Goal: Transaction & Acquisition: Purchase product/service

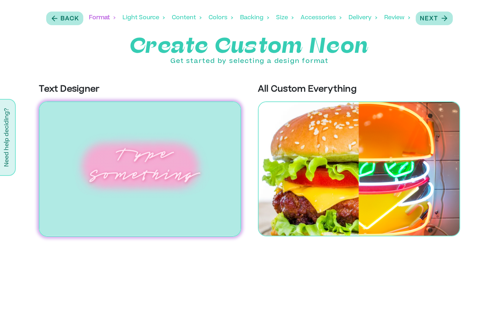
click at [134, 155] on img at bounding box center [140, 169] width 202 height 135
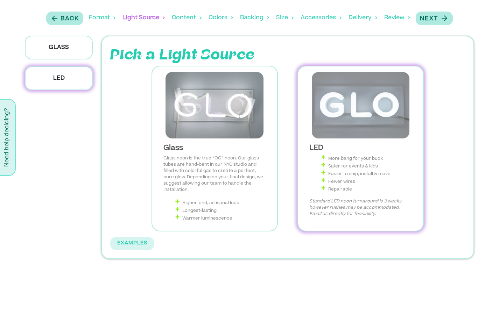
scroll to position [47, 0]
click at [361, 117] on img at bounding box center [361, 105] width 114 height 67
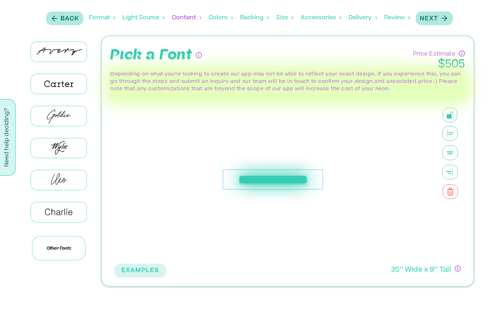
click at [257, 176] on div "**********" at bounding box center [273, 180] width 100 height 20
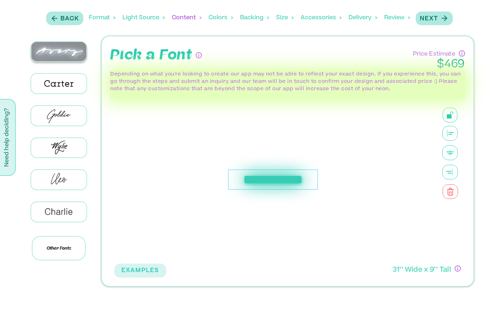
click at [65, 55] on img at bounding box center [58, 51] width 55 height 19
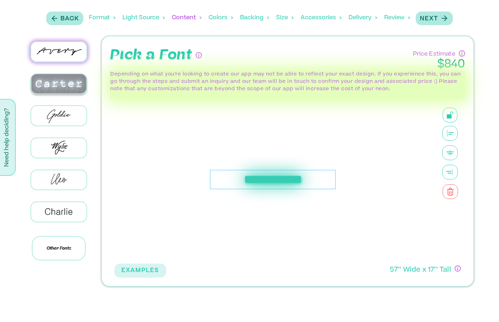
click at [67, 79] on img at bounding box center [58, 83] width 55 height 19
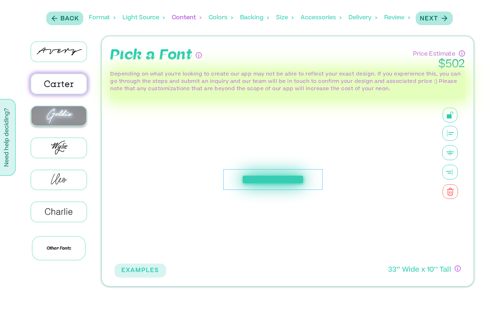
click at [68, 120] on img at bounding box center [58, 115] width 55 height 19
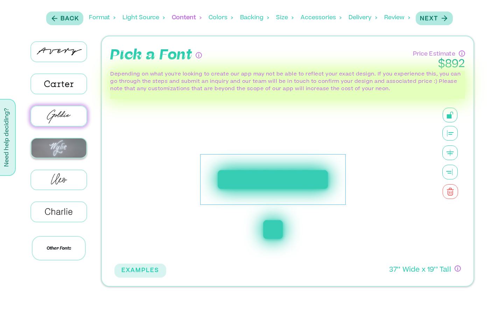
click at [74, 139] on img at bounding box center [58, 148] width 55 height 19
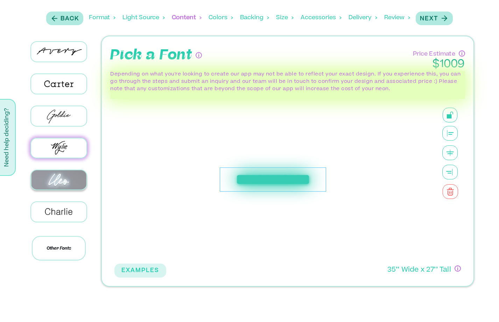
click at [74, 174] on img at bounding box center [58, 179] width 55 height 19
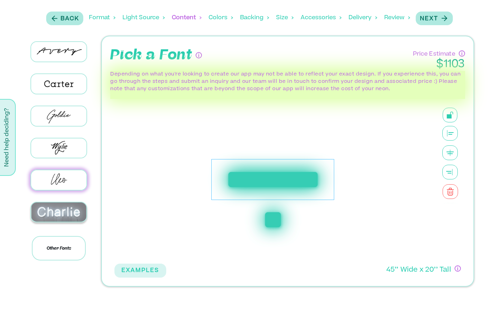
click at [77, 209] on img at bounding box center [58, 212] width 55 height 19
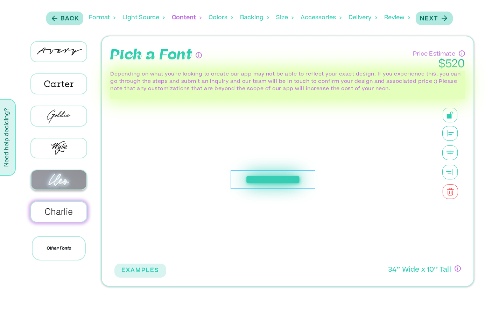
click at [35, 176] on img at bounding box center [58, 179] width 55 height 19
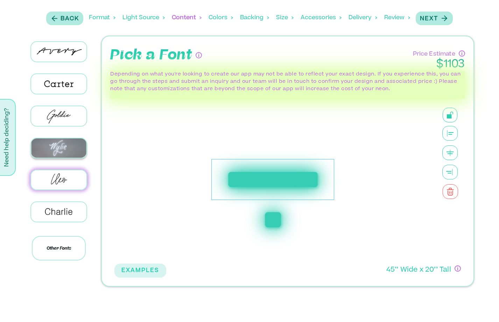
click at [66, 139] on img at bounding box center [58, 148] width 55 height 19
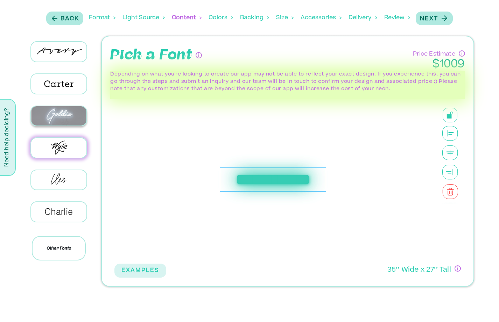
click at [70, 113] on img at bounding box center [58, 115] width 55 height 19
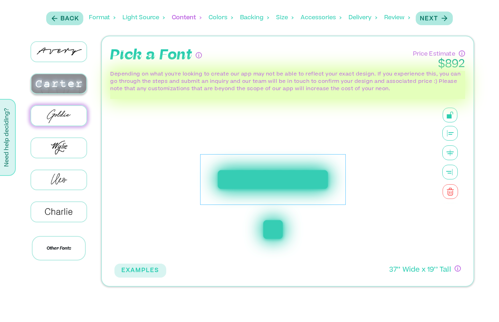
click at [54, 84] on img at bounding box center [58, 83] width 55 height 19
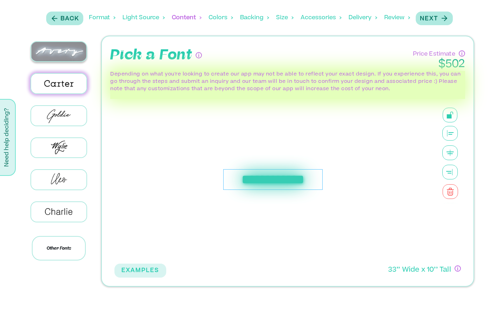
click at [61, 55] on img at bounding box center [58, 51] width 55 height 19
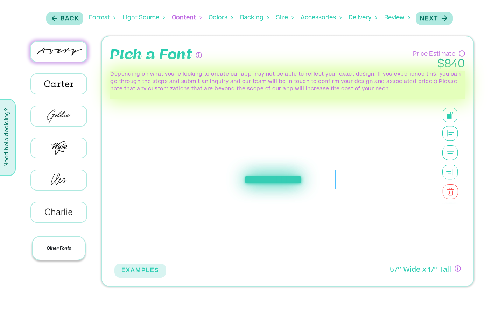
click at [69, 249] on p "Other Fonts" at bounding box center [59, 248] width 54 height 25
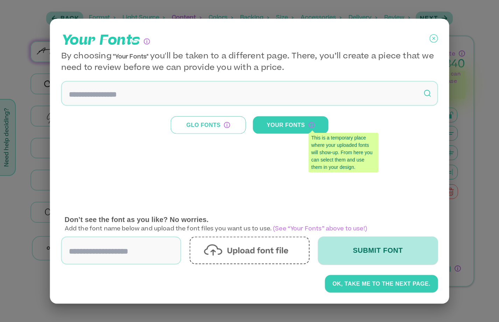
click at [433, 38] on icon at bounding box center [434, 39] width 8 height 18
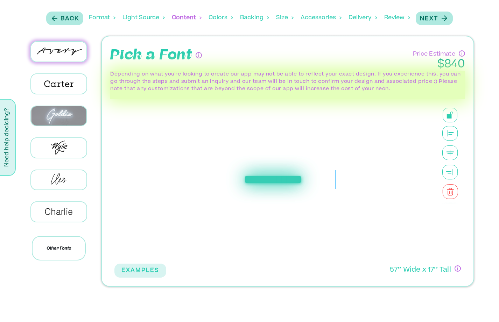
click at [40, 125] on div at bounding box center [59, 116] width 76 height 32
click at [45, 117] on img at bounding box center [58, 116] width 55 height 20
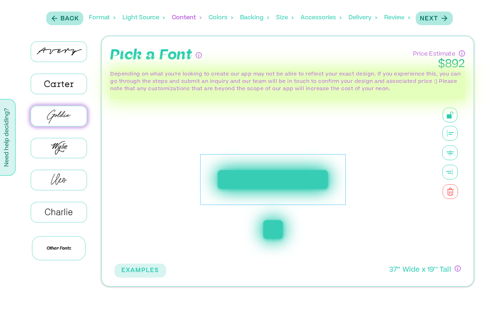
scroll to position [75, 0]
click at [445, 20] on icon "button" at bounding box center [446, 18] width 2 height 5
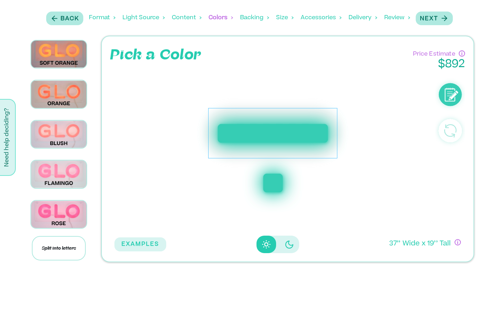
scroll to position [229, 0]
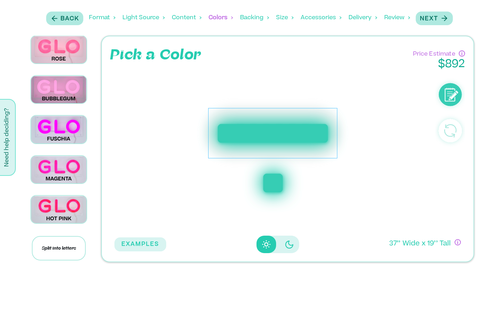
click at [64, 23] on img at bounding box center [58, 9] width 55 height 27
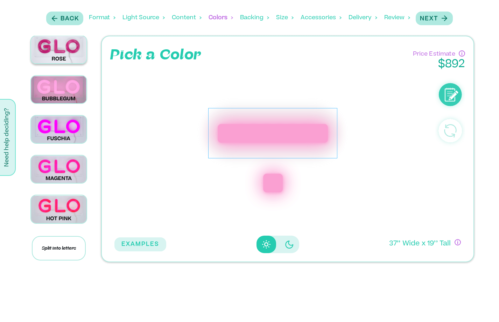
click at [66, 63] on img at bounding box center [58, 49] width 55 height 27
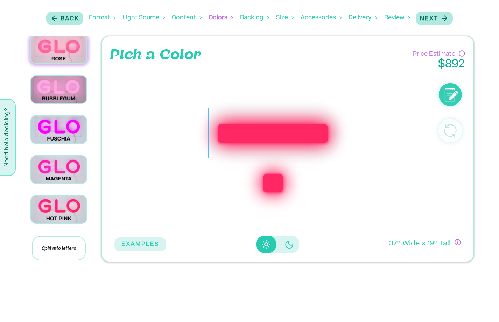
click at [61, 23] on img at bounding box center [58, 9] width 55 height 27
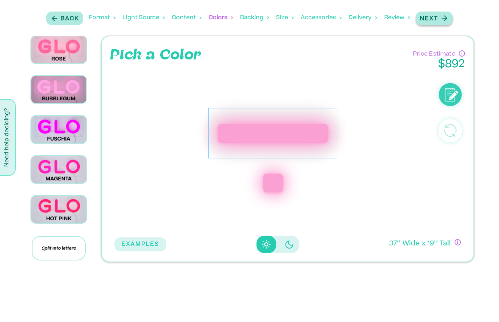
click at [440, 16] on icon "button" at bounding box center [444, 18] width 9 height 9
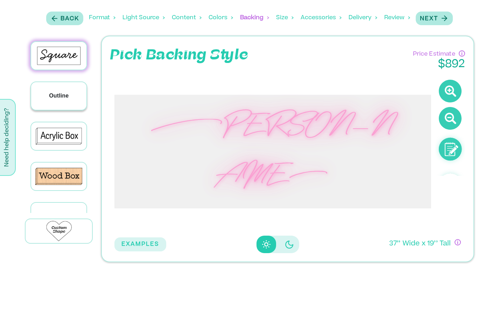
click at [66, 98] on p "Outline" at bounding box center [59, 96] width 20 height 8
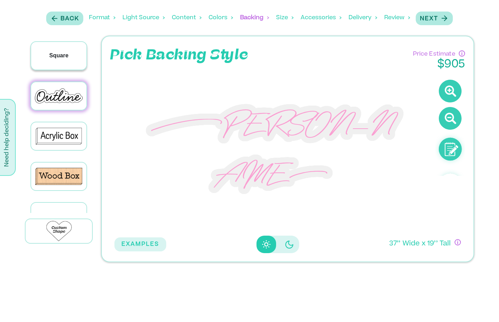
click at [68, 55] on p "Square" at bounding box center [58, 55] width 19 height 8
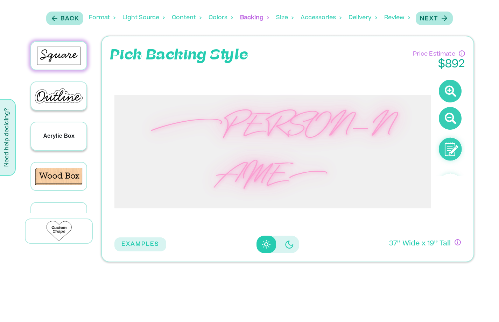
click at [59, 133] on p "Acrylic Box" at bounding box center [59, 136] width 32 height 8
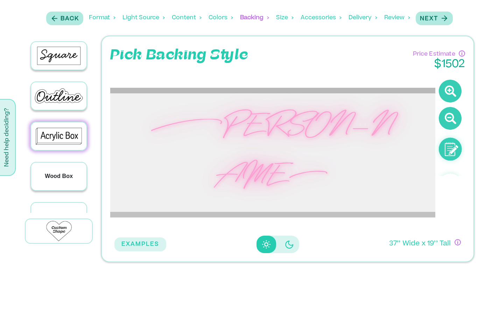
click at [65, 166] on div "Wood Box" at bounding box center [58, 177] width 55 height 28
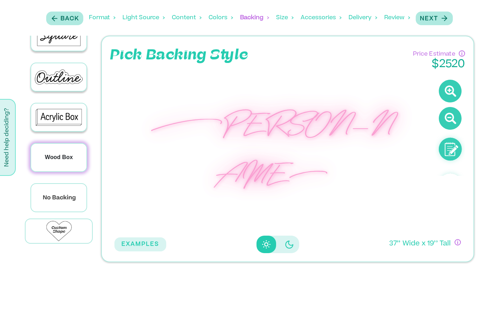
scroll to position [19, 0]
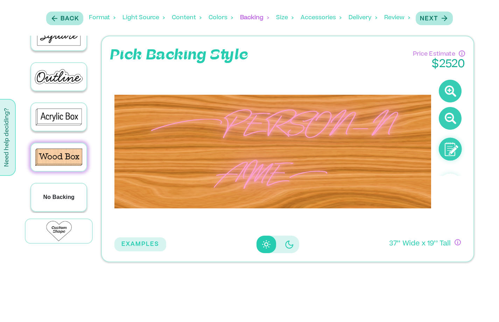
click at [57, 188] on div "No Backing" at bounding box center [58, 198] width 55 height 28
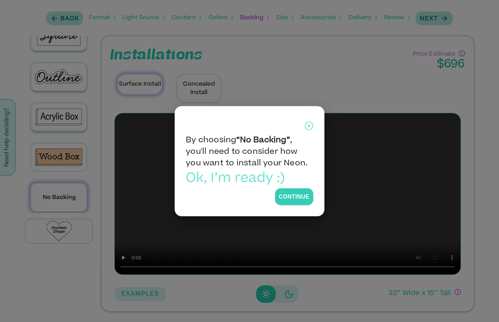
click at [308, 127] on icon at bounding box center [309, 125] width 3 height 3
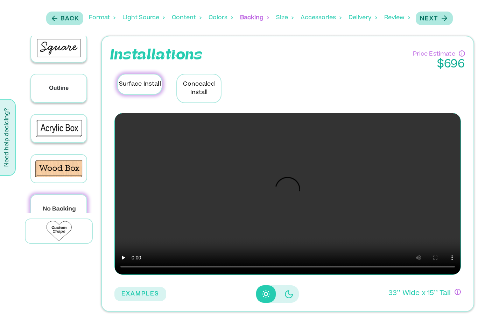
scroll to position [0, 0]
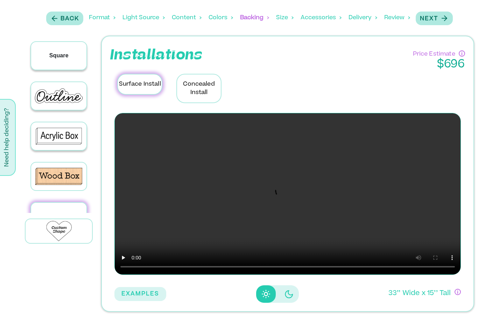
click at [62, 55] on p "Square" at bounding box center [58, 55] width 19 height 8
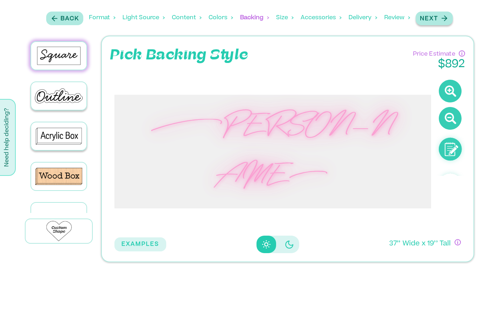
click at [430, 12] on button "Next" at bounding box center [434, 19] width 37 height 14
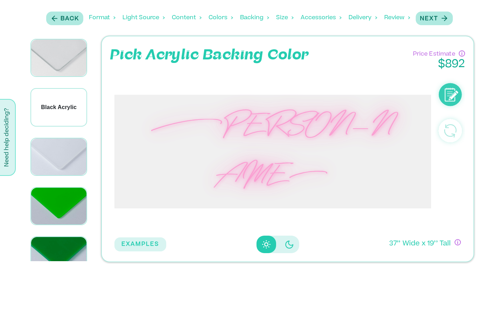
scroll to position [3, 0]
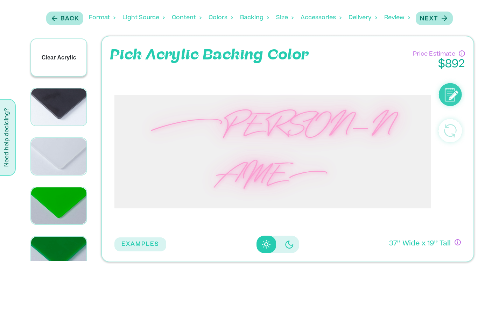
click at [60, 58] on p "Clear Acrylic" at bounding box center [59, 58] width 35 height 8
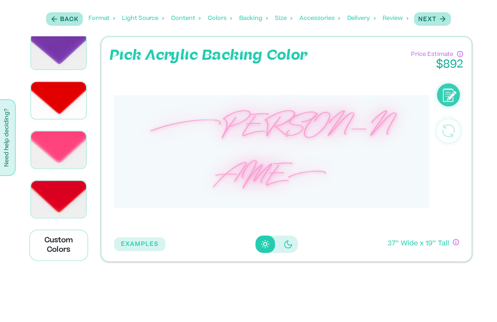
scroll to position [3945, 0]
click at [437, 21] on p "Next" at bounding box center [429, 19] width 18 height 8
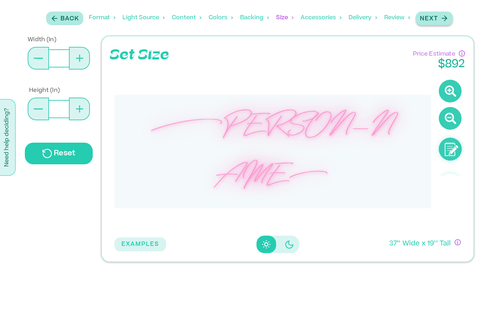
click at [431, 18] on p "Next" at bounding box center [429, 19] width 18 height 8
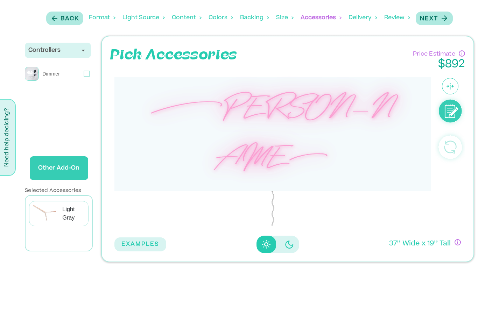
click at [63, 52] on div "Controllers" at bounding box center [57, 50] width 59 height 8
click at [72, 51] on div "Controllers" at bounding box center [57, 50] width 59 height 8
click at [72, 168] on p "Other Add-On" at bounding box center [59, 169] width 53 height 20
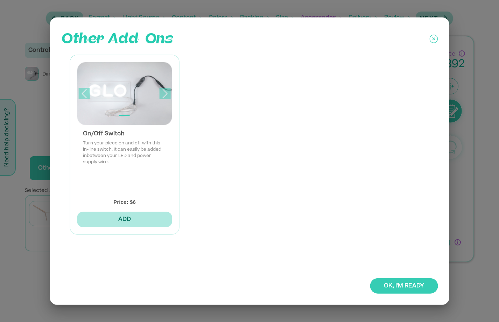
click at [401, 285] on button "OK, I'M READY" at bounding box center [404, 286] width 68 height 15
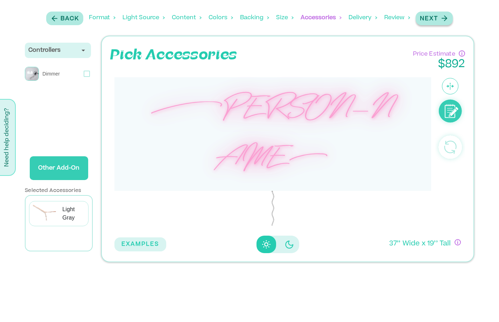
click at [426, 16] on p "Next" at bounding box center [429, 19] width 18 height 8
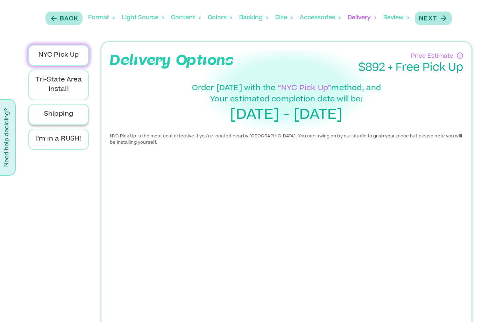
click at [70, 116] on p "Shipping" at bounding box center [58, 114] width 49 height 9
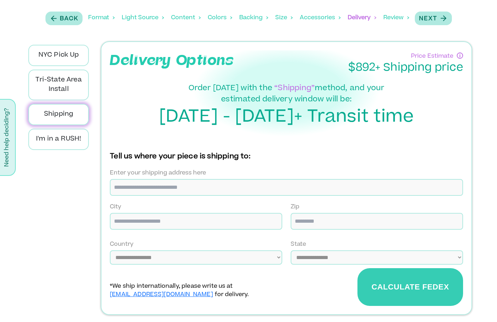
scroll to position [2, 0]
